Goal: Information Seeking & Learning: Check status

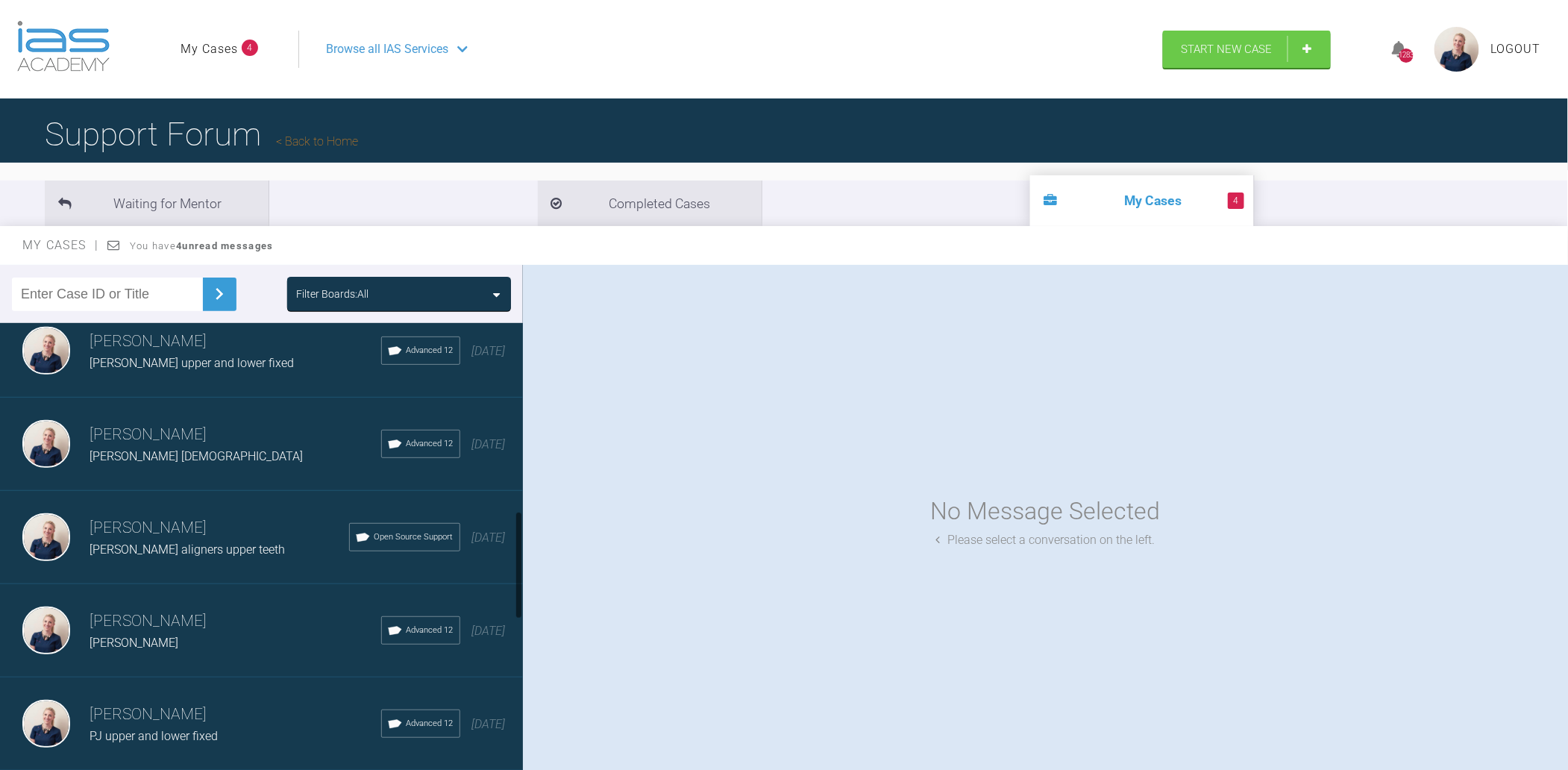
scroll to position [795, 0]
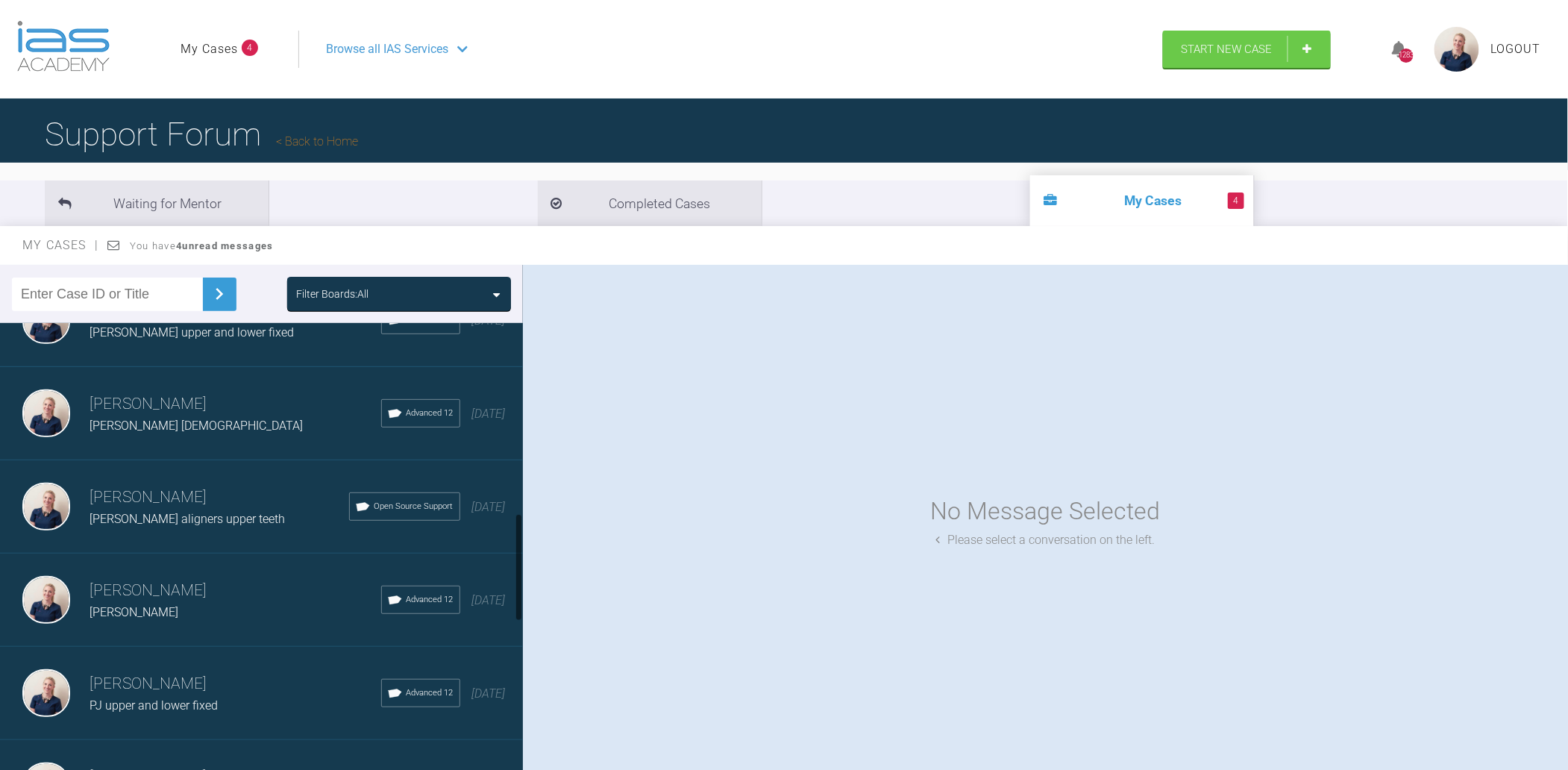
drag, startPoint x: 344, startPoint y: 272, endPoint x: 354, endPoint y: 284, distance: 15.6
click at [344, 274] on div "Filter Boards: All" at bounding box center [261, 294] width 523 height 58
click at [354, 289] on div "Filter Boards: All" at bounding box center [333, 294] width 73 height 16
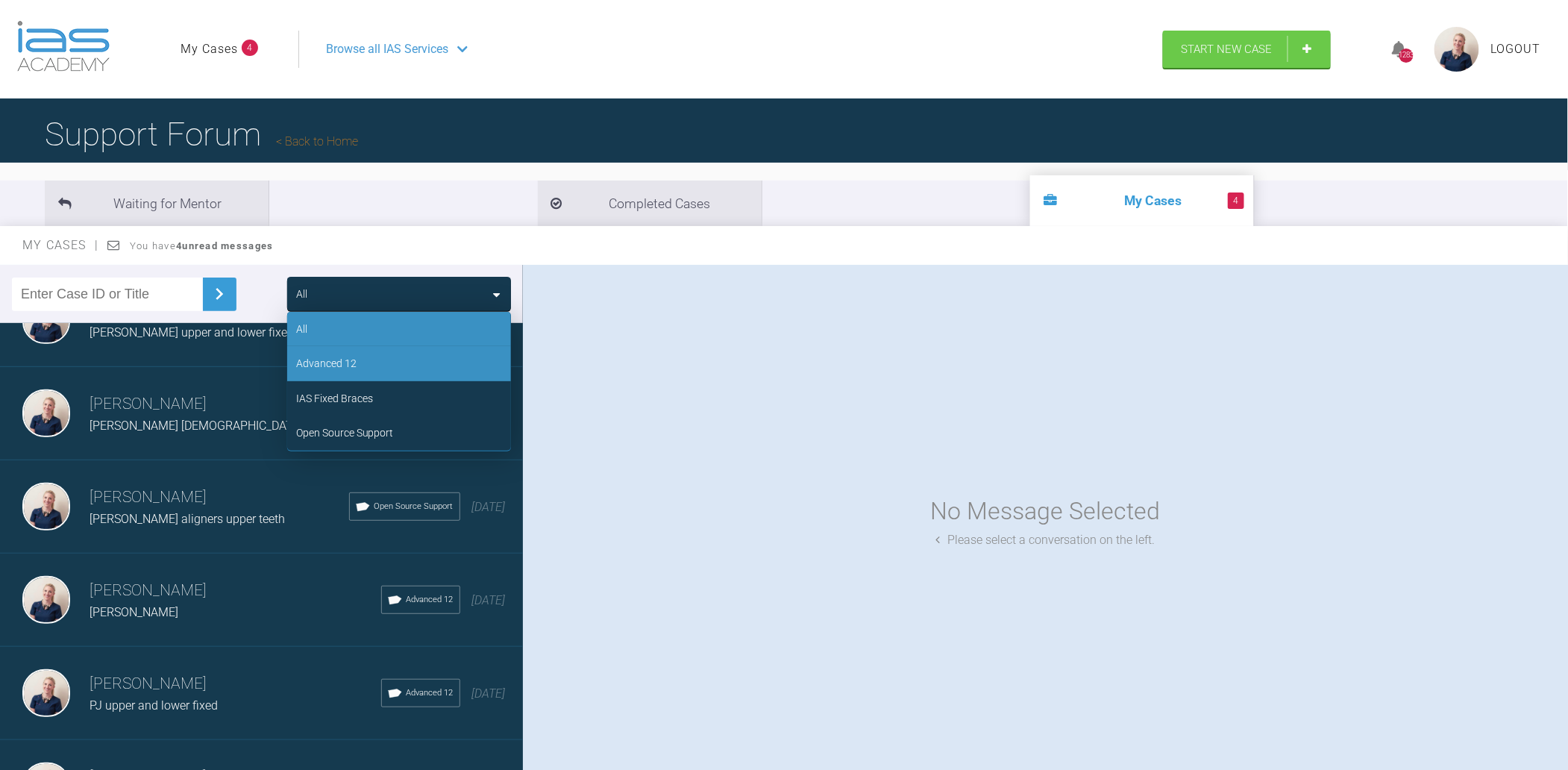
click at [354, 363] on div "Advanced 12" at bounding box center [326, 363] width 60 height 16
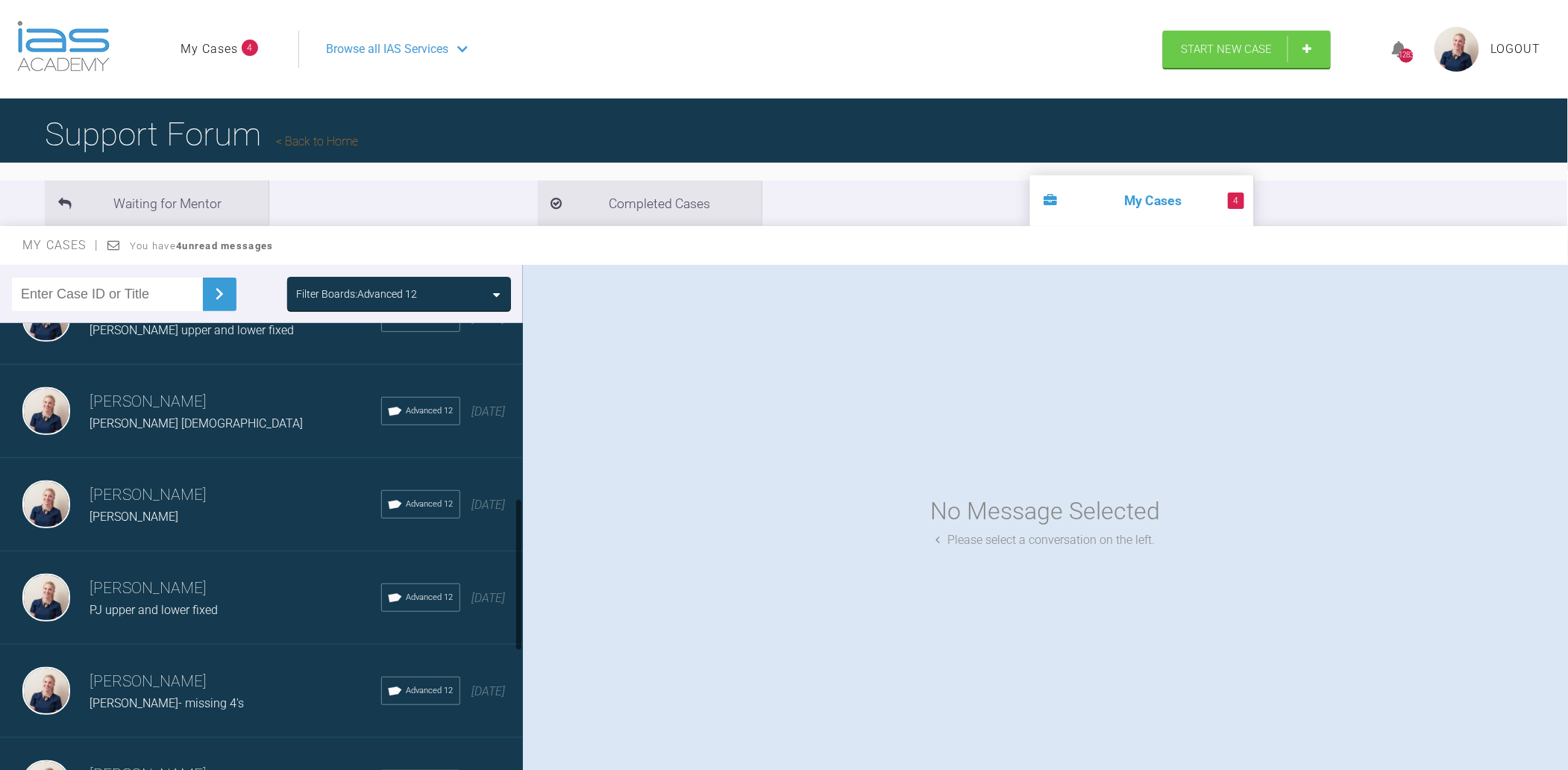
click at [195, 475] on div "[PERSON_NAME] [PERSON_NAME] Advanced 12 [DATE]" at bounding box center [269, 504] width 538 height 93
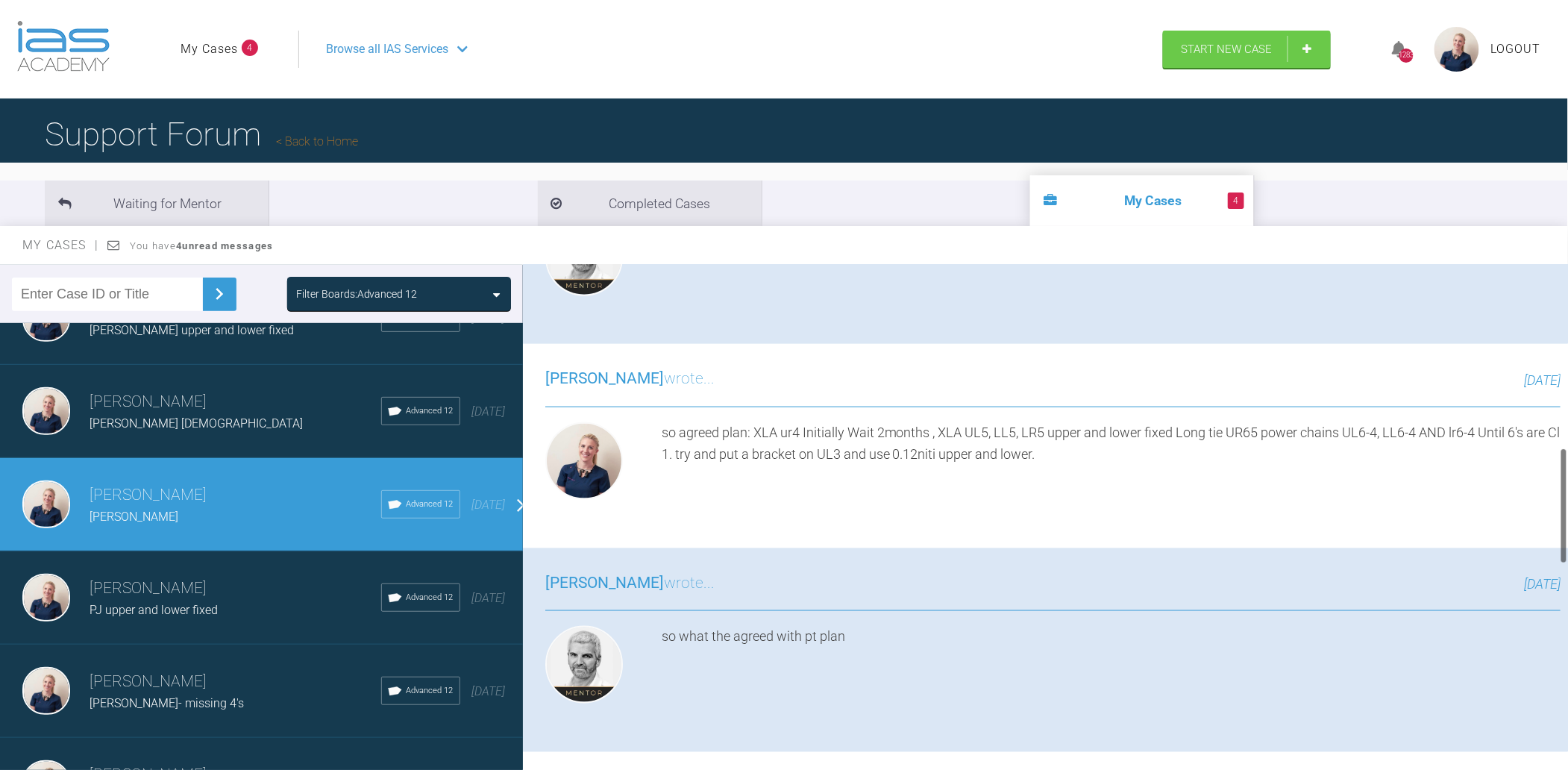
scroll to position [895, 0]
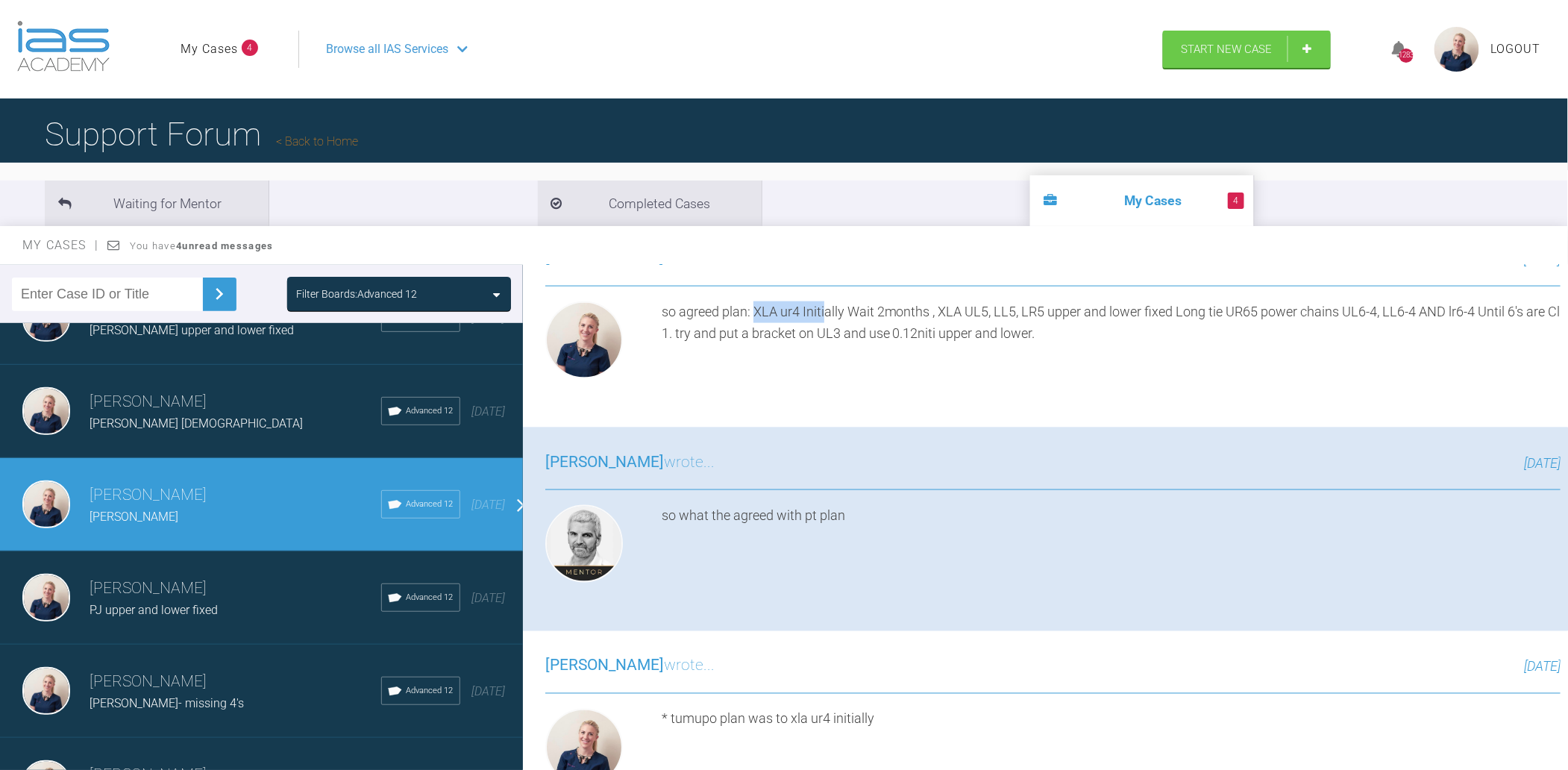
drag, startPoint x: 755, startPoint y: 367, endPoint x: 824, endPoint y: 368, distance: 69.0
click at [824, 368] on div "so agreed plan: XLA ur4 Initially Wait 2months , XLA UL5, LL5, LR5 upper and lo…" at bounding box center [1111, 343] width 899 height 84
drag, startPoint x: 824, startPoint y: 368, endPoint x: 946, endPoint y: 368, distance: 122.0
click at [944, 368] on div "so agreed plan: XLA ur4 Initially Wait 2months , XLA UL5, LL5, LR5 upper and lo…" at bounding box center [1111, 343] width 899 height 84
click at [946, 368] on div "so agreed plan: XLA ur4 Initially Wait 2months , XLA UL5, LL5, LR5 upper and lo…" at bounding box center [1111, 343] width 899 height 84
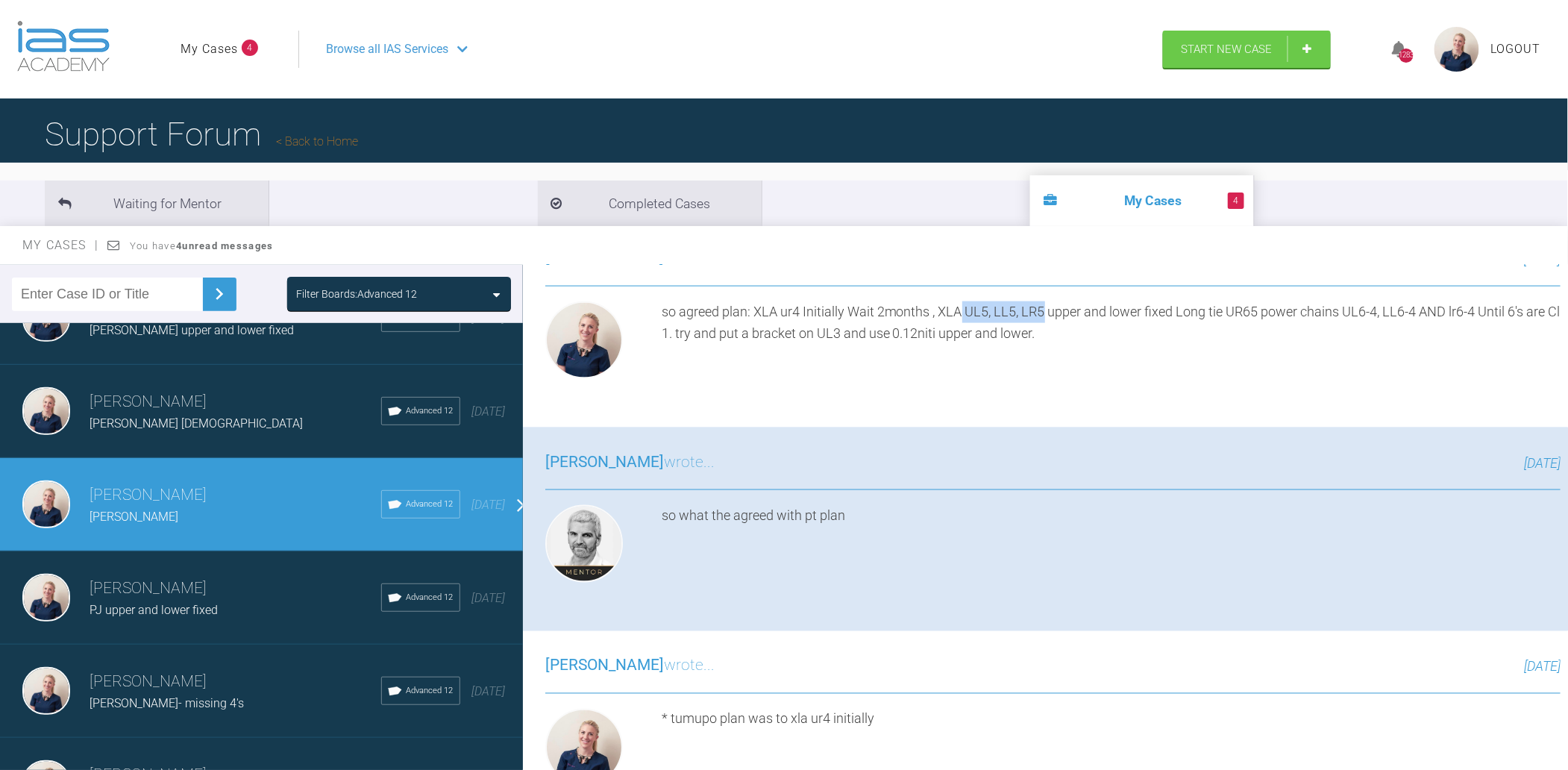
drag, startPoint x: 1046, startPoint y: 365, endPoint x: 960, endPoint y: 365, distance: 86.0
click at [960, 365] on div "so agreed plan: XLA ur4 Initially Wait 2months , XLA UL5, LL5, LR5 upper and lo…" at bounding box center [1111, 343] width 899 height 84
